Goal: Task Accomplishment & Management: Use online tool/utility

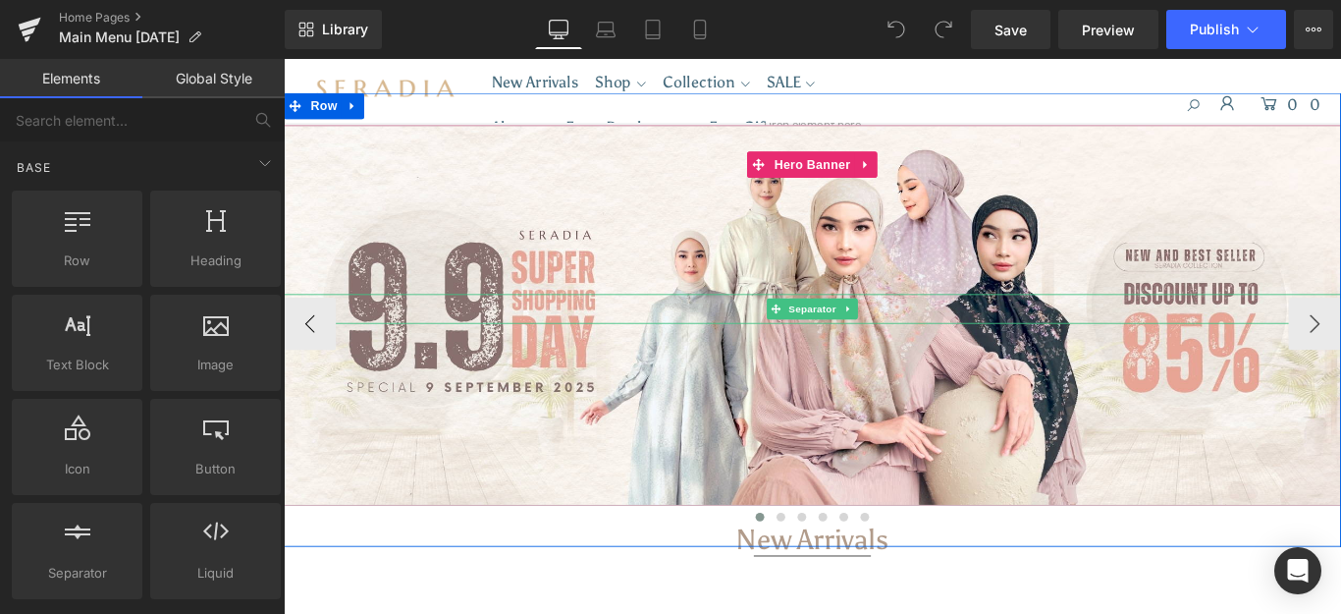
scroll to position [98, 0]
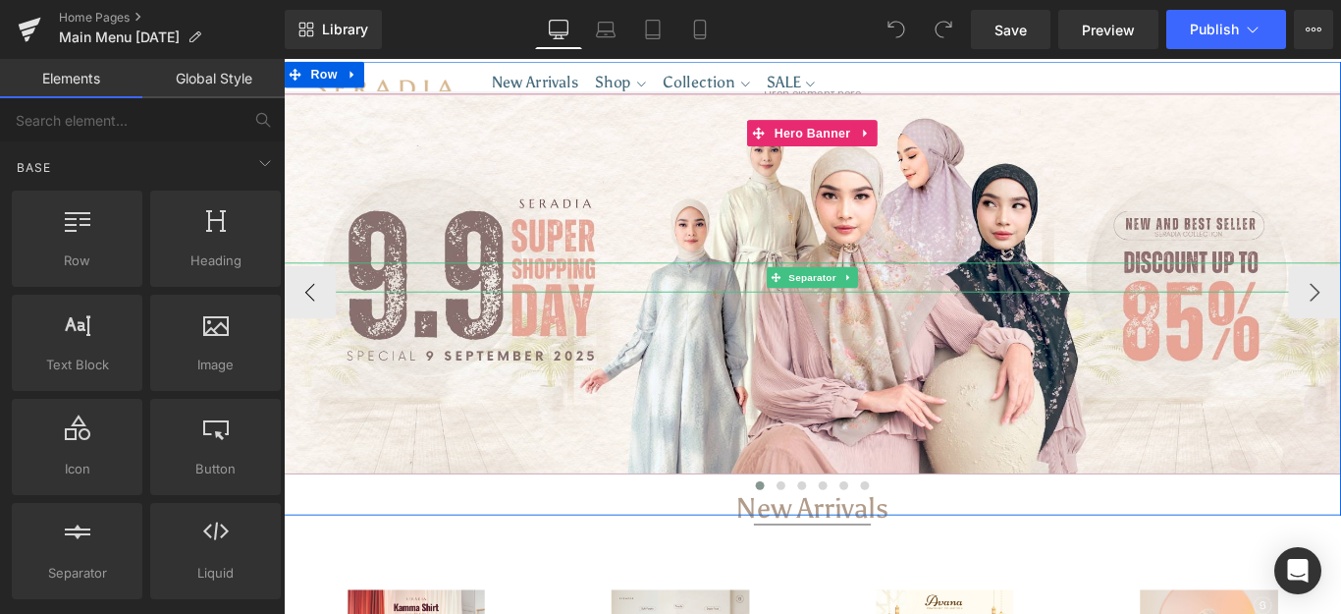
click at [877, 383] on div at bounding box center [878, 311] width 1188 height 427
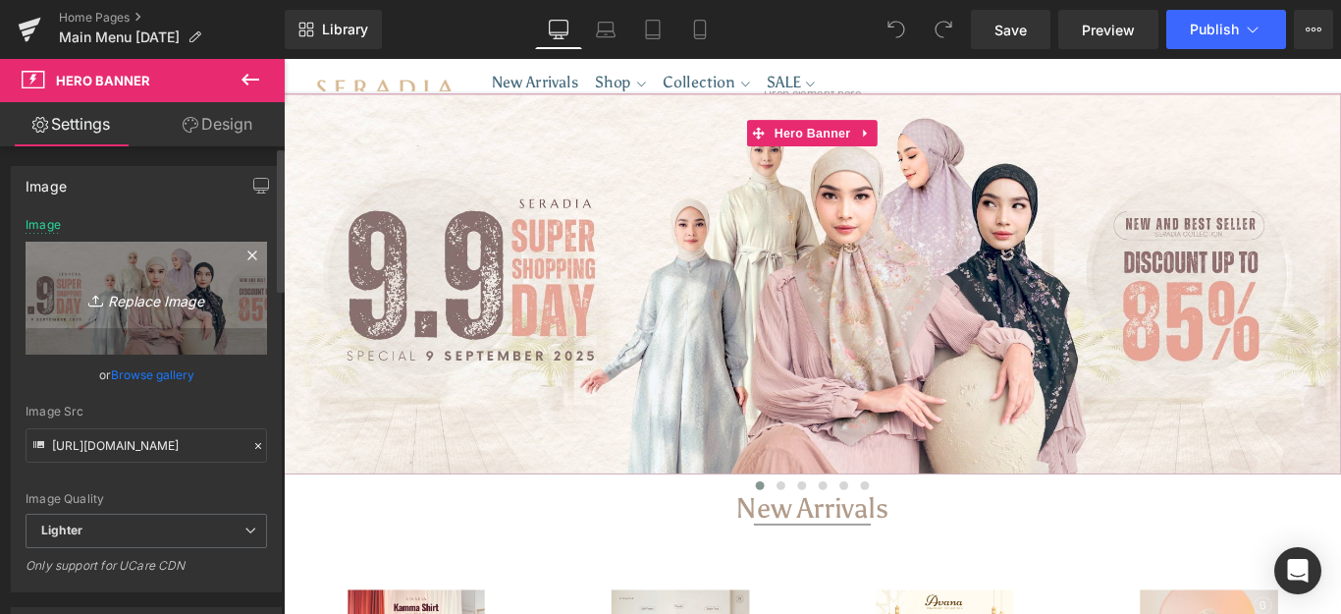
click at [109, 294] on icon "Replace Image" at bounding box center [146, 298] width 157 height 25
type input "C:\fakepath\Website banner.jpg"
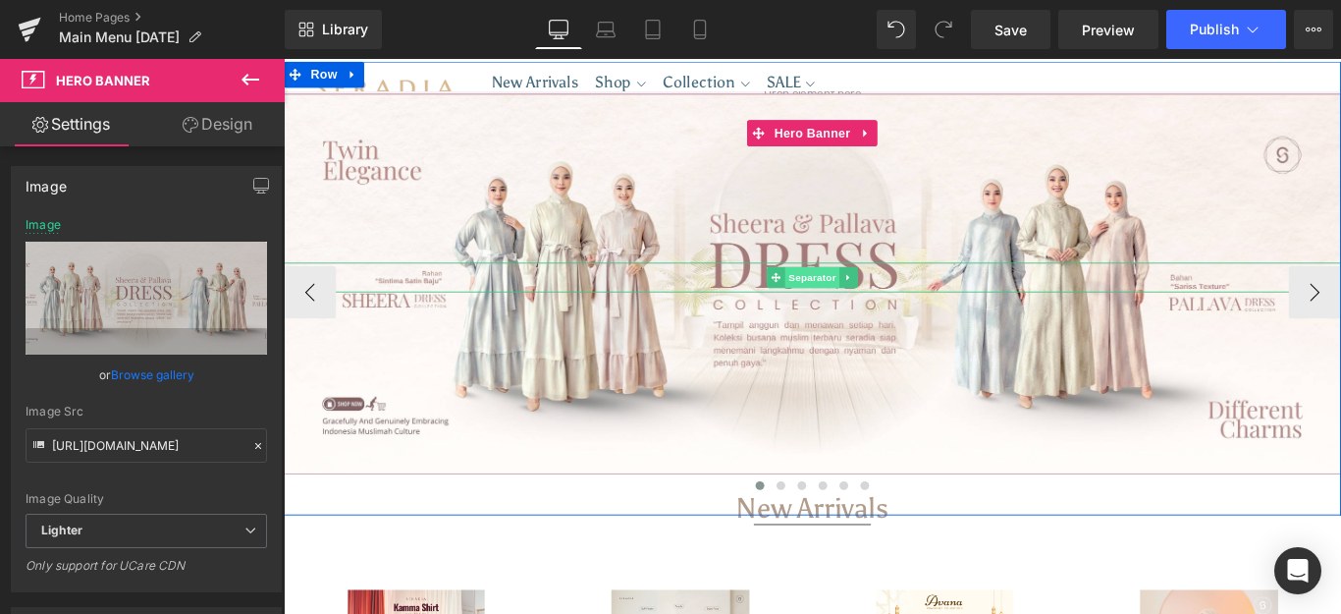
click at [850, 301] on span "Separator" at bounding box center [877, 305] width 61 height 24
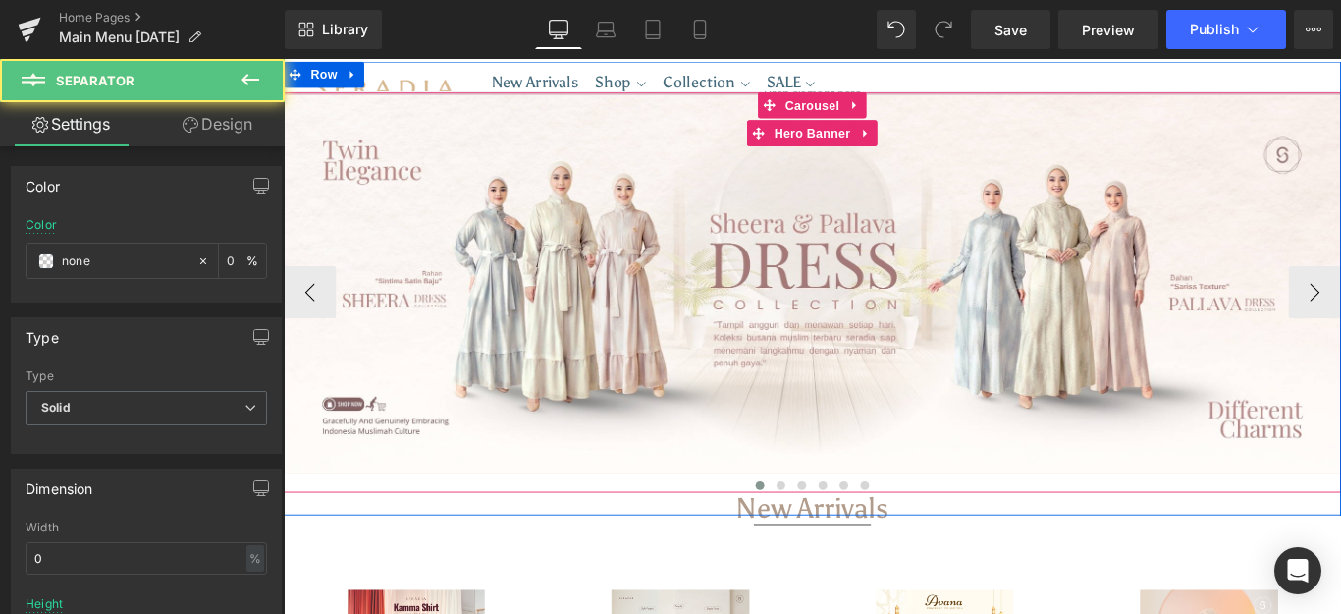
click at [865, 401] on div at bounding box center [878, 311] width 1188 height 427
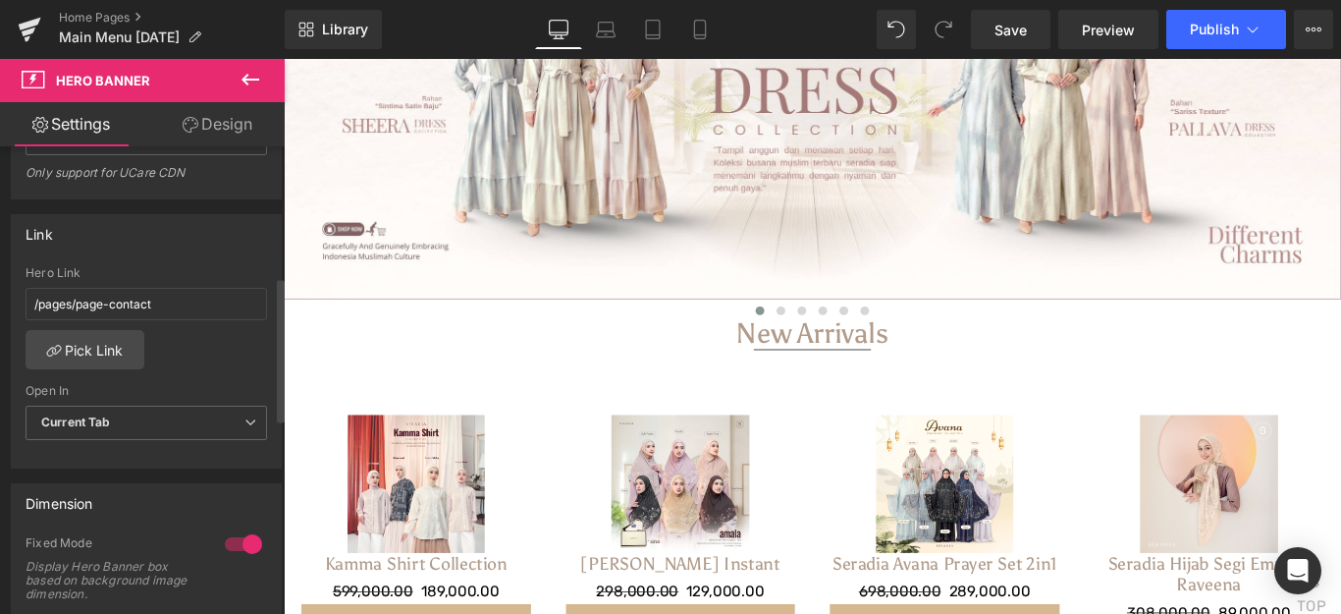
scroll to position [491, 0]
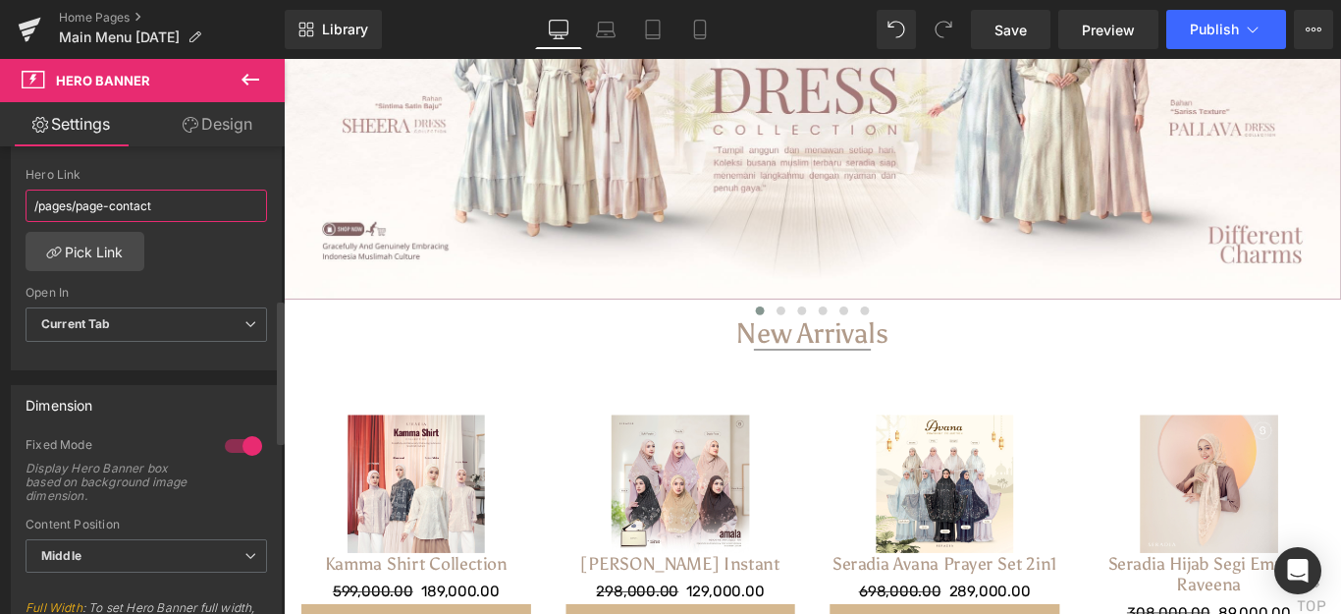
click at [183, 203] on input "/pages/page-contact" at bounding box center [147, 206] width 242 height 32
drag, startPoint x: 184, startPoint y: 204, endPoint x: 0, endPoint y: 219, distance: 184.2
click at [0, 219] on div "Link /pages/page-contact Hero Link /pages/page-contact Pick Link Current Tab Ne…" at bounding box center [147, 235] width 294 height 269
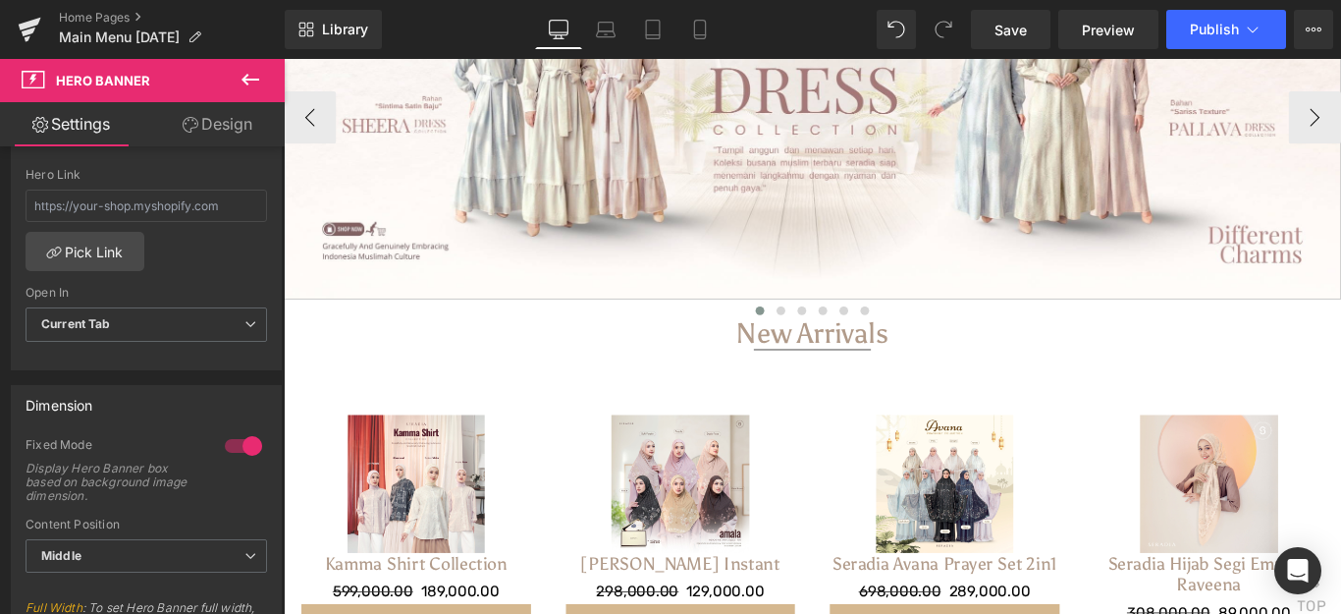
click at [483, 333] on div at bounding box center [878, 337] width 1188 height 27
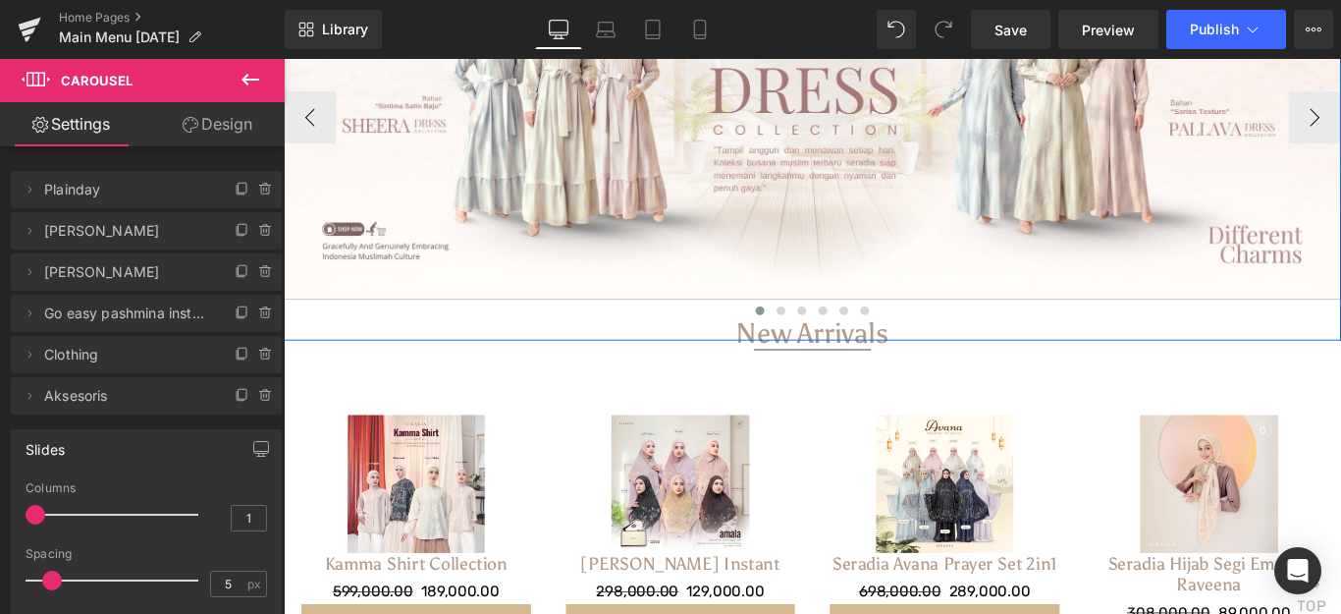
click at [579, 289] on div at bounding box center [878, 115] width 1188 height 427
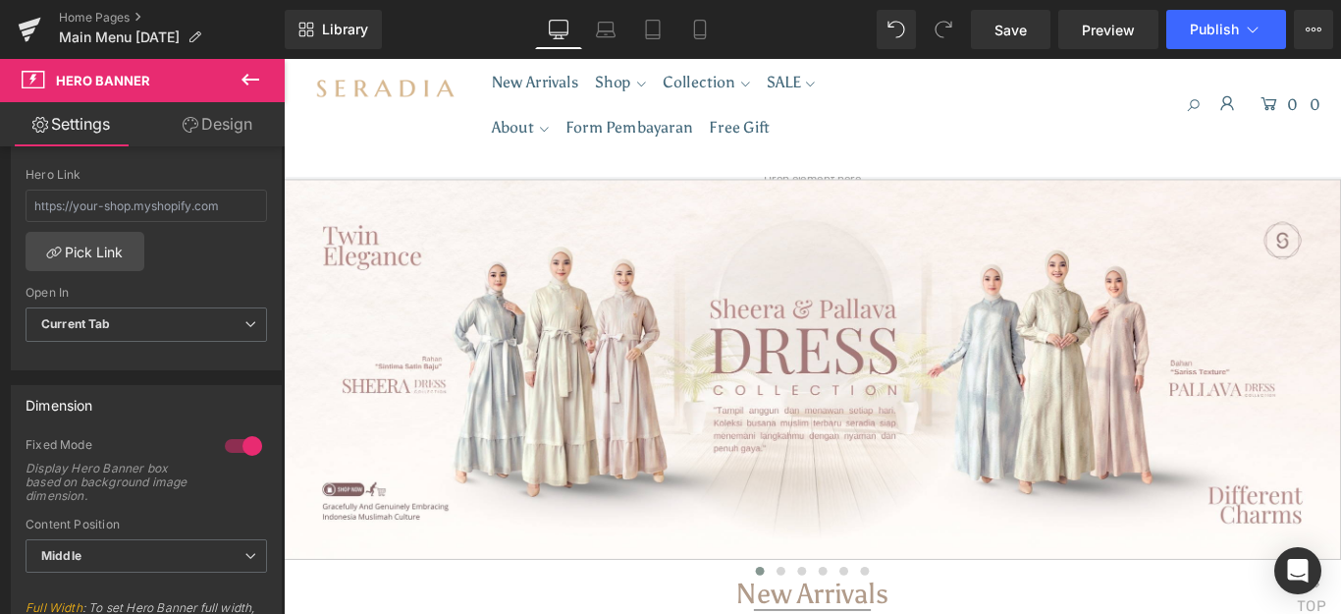
scroll to position [0, 0]
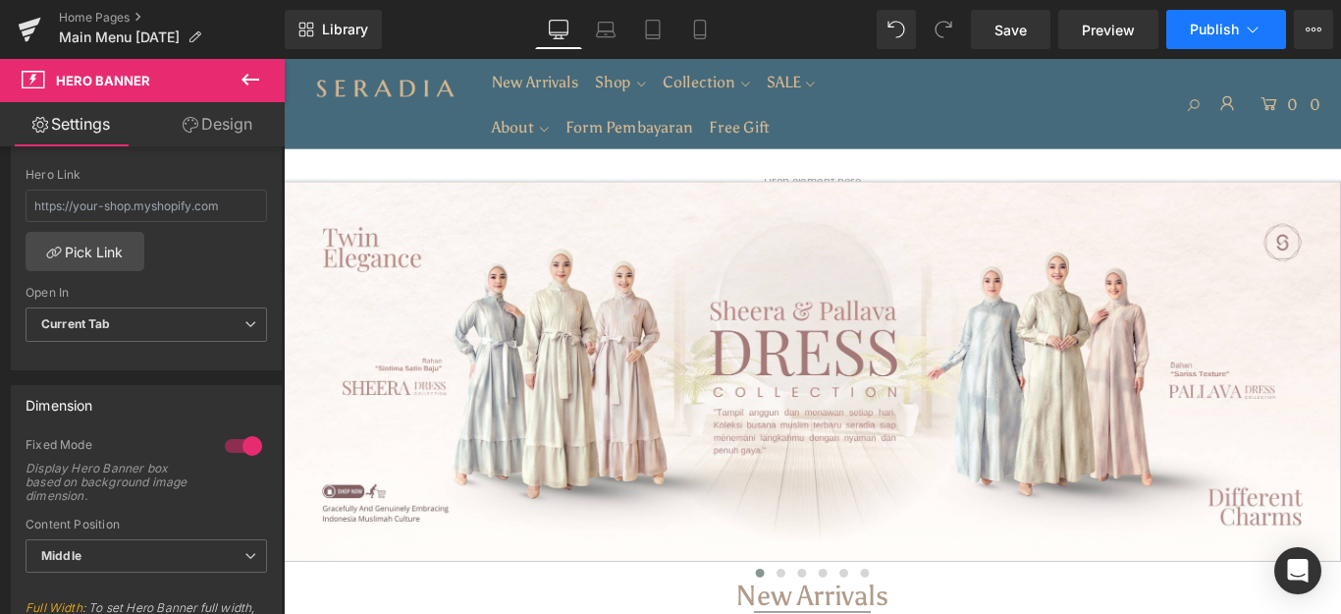
click at [1251, 33] on icon at bounding box center [1253, 30] width 20 height 20
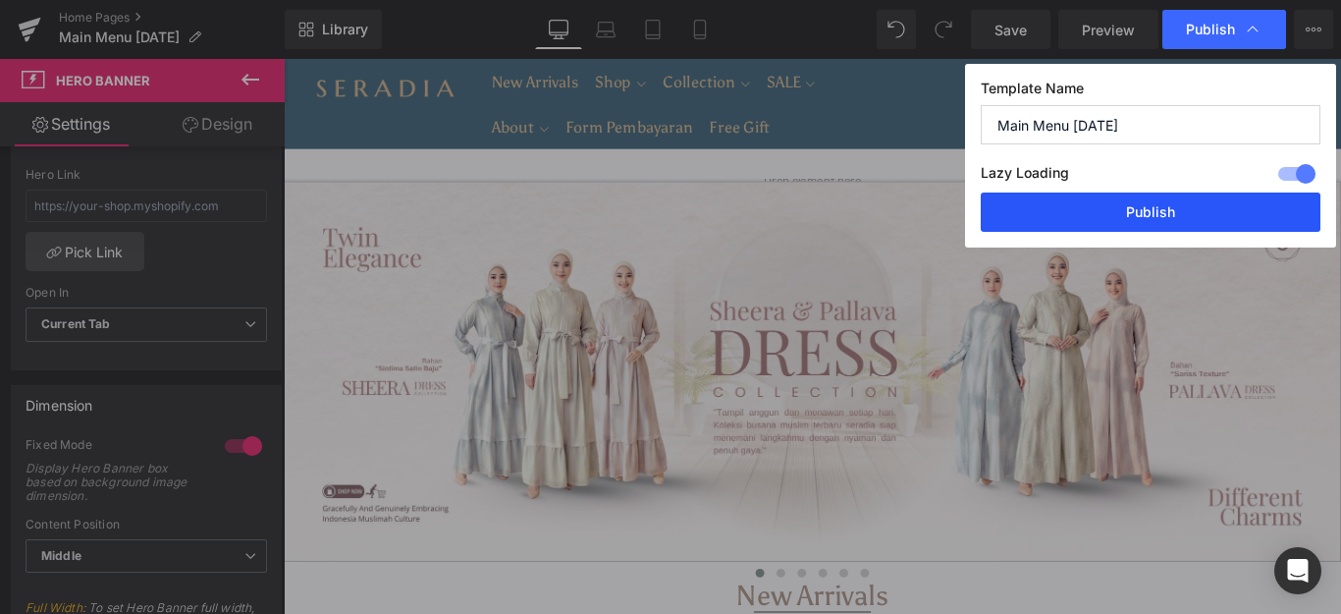
click at [1215, 205] on button "Publish" at bounding box center [1151, 211] width 340 height 39
